Goal: Find specific page/section: Find specific page/section

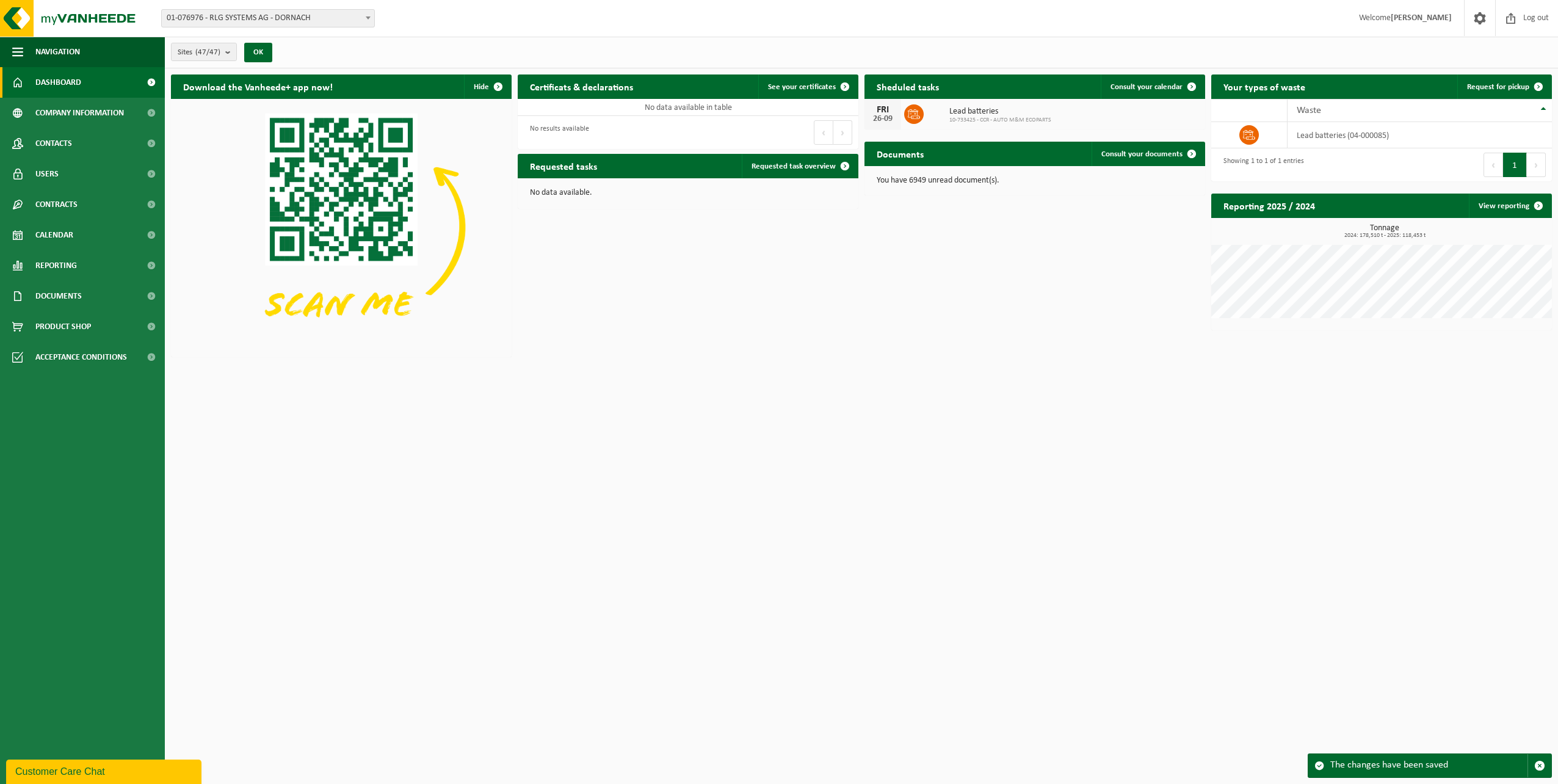
click at [42, 81] on span "Dashboard" at bounding box center [58, 82] width 46 height 31
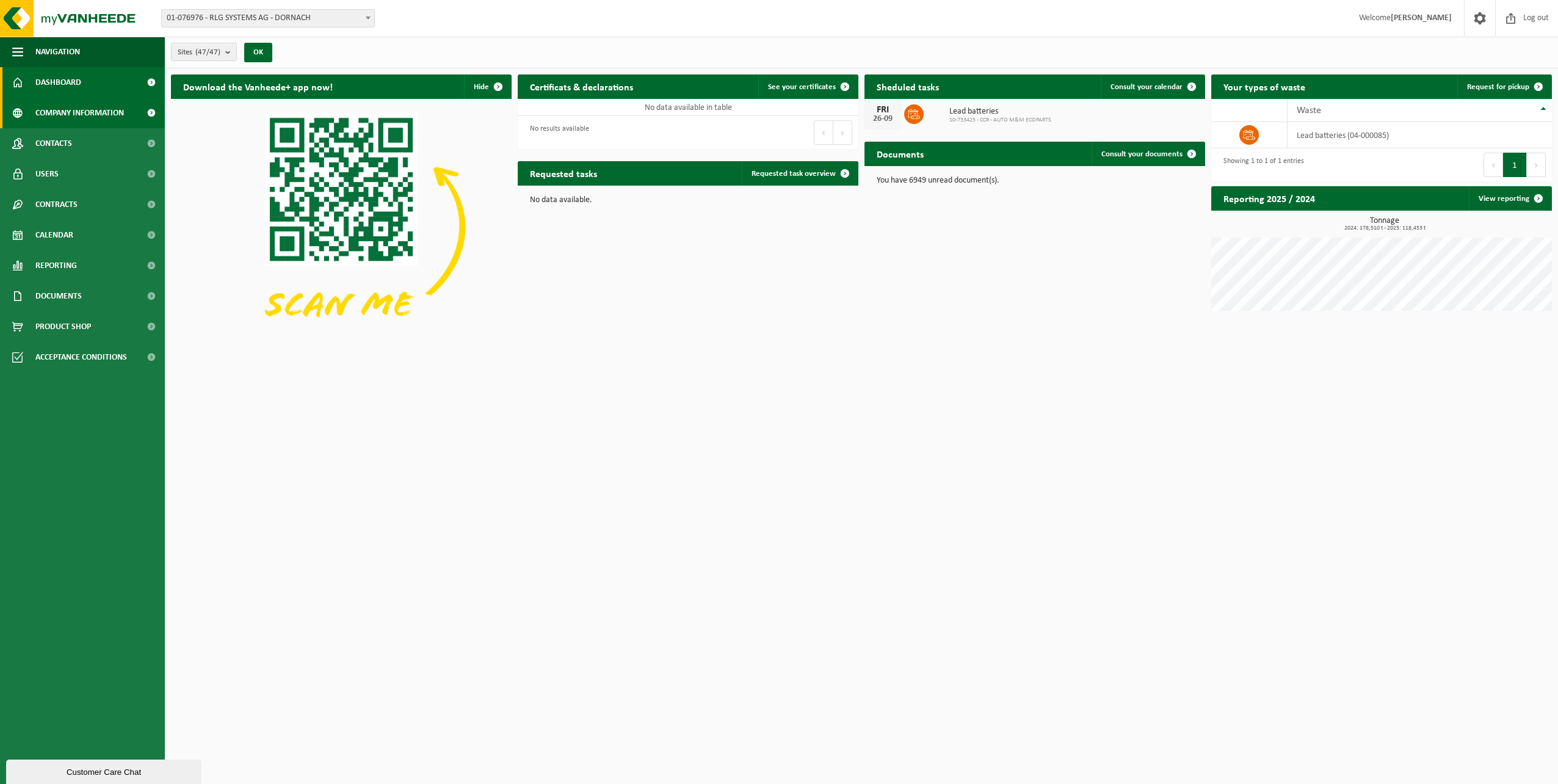
click at [90, 112] on span "Company information" at bounding box center [80, 113] width 89 height 31
